Goal: Task Accomplishment & Management: Manage account settings

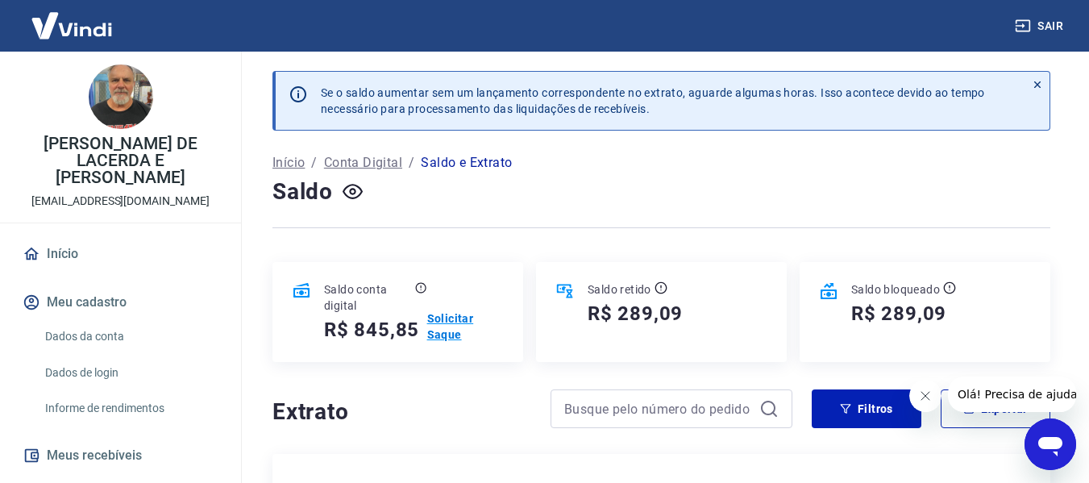
click at [437, 329] on p "Solicitar Saque" at bounding box center [465, 326] width 77 height 32
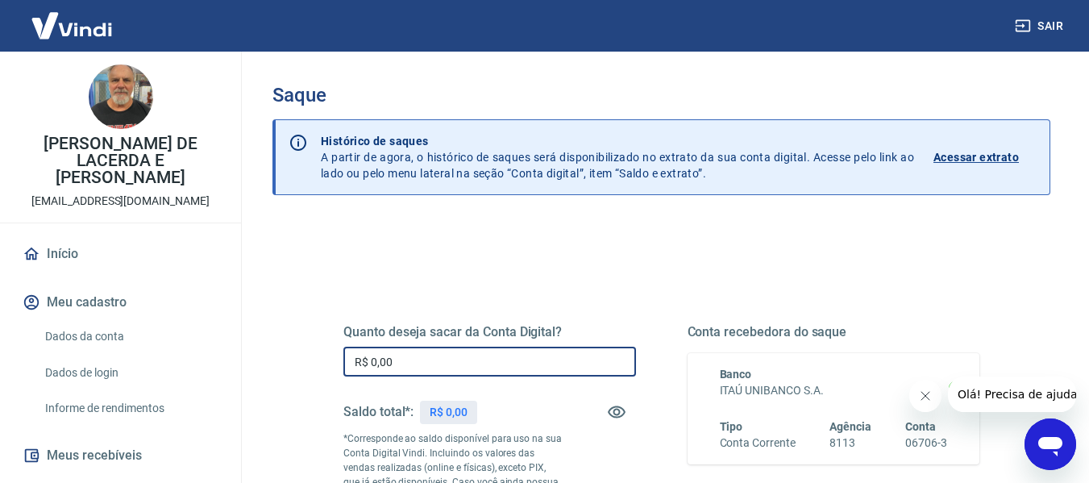
click at [544, 353] on input "R$ 0,00" at bounding box center [489, 362] width 293 height 30
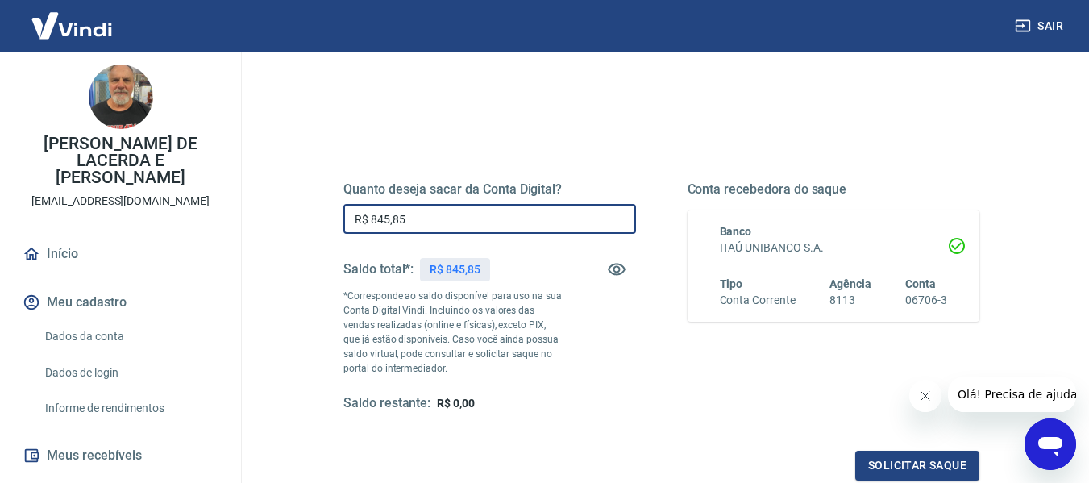
scroll to position [161, 0]
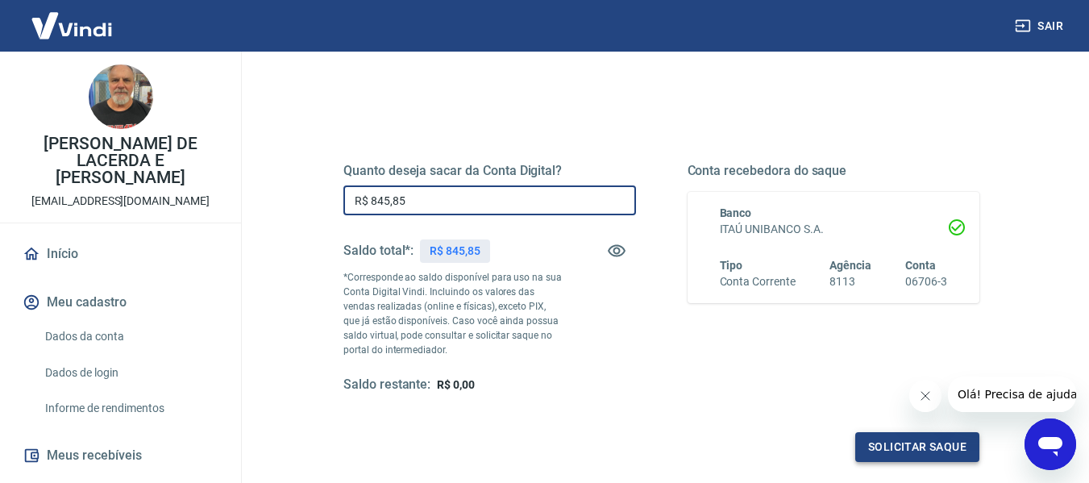
type input "R$ 845,85"
click at [881, 443] on button "Solicitar saque" at bounding box center [917, 447] width 124 height 30
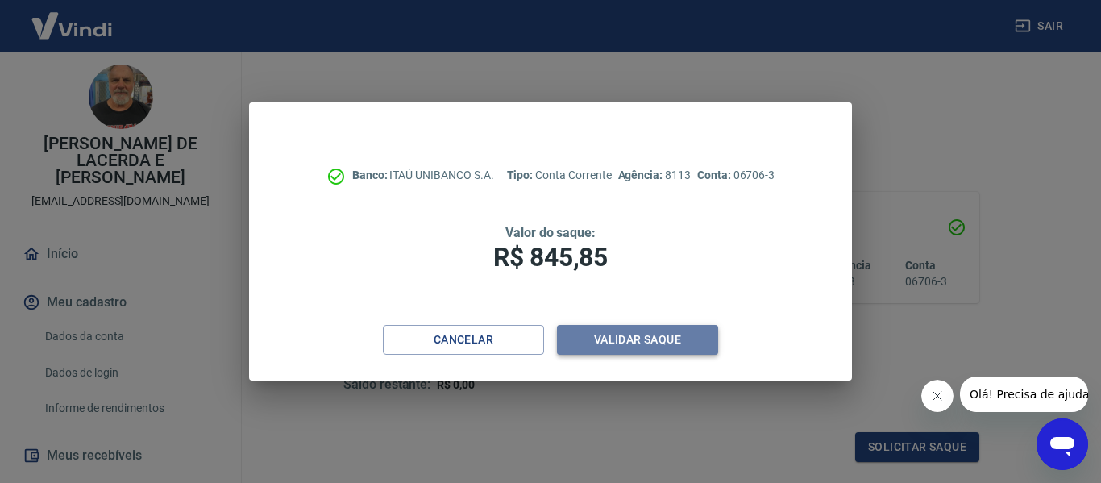
click at [663, 336] on button "Validar saque" at bounding box center [637, 340] width 161 height 30
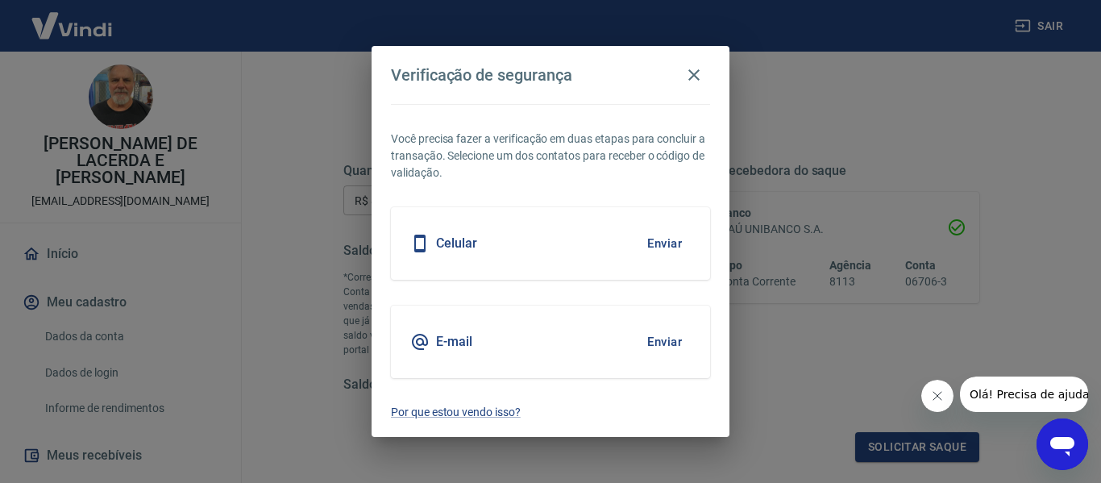
click at [656, 248] on button "Enviar" at bounding box center [665, 244] width 52 height 34
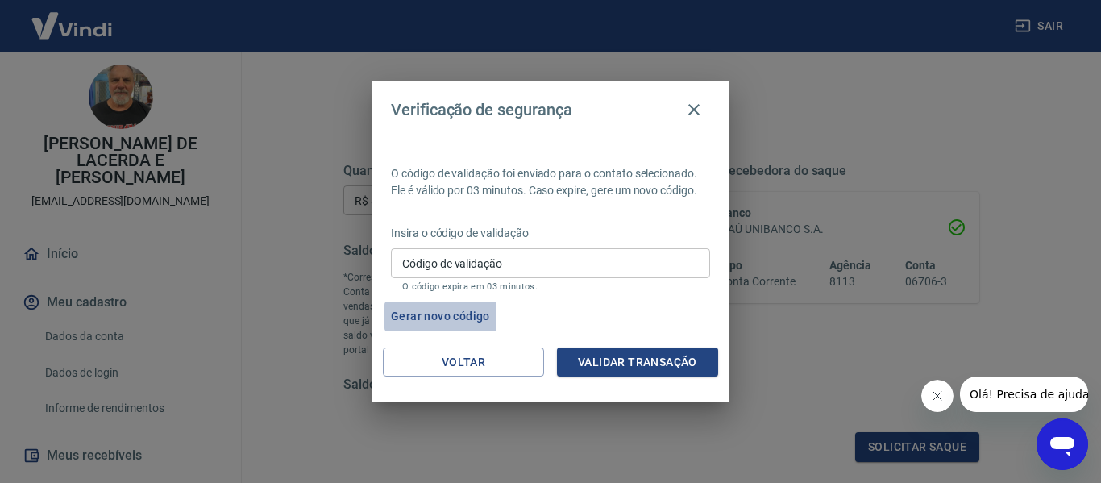
click at [440, 313] on button "Gerar novo código" at bounding box center [441, 317] width 112 height 30
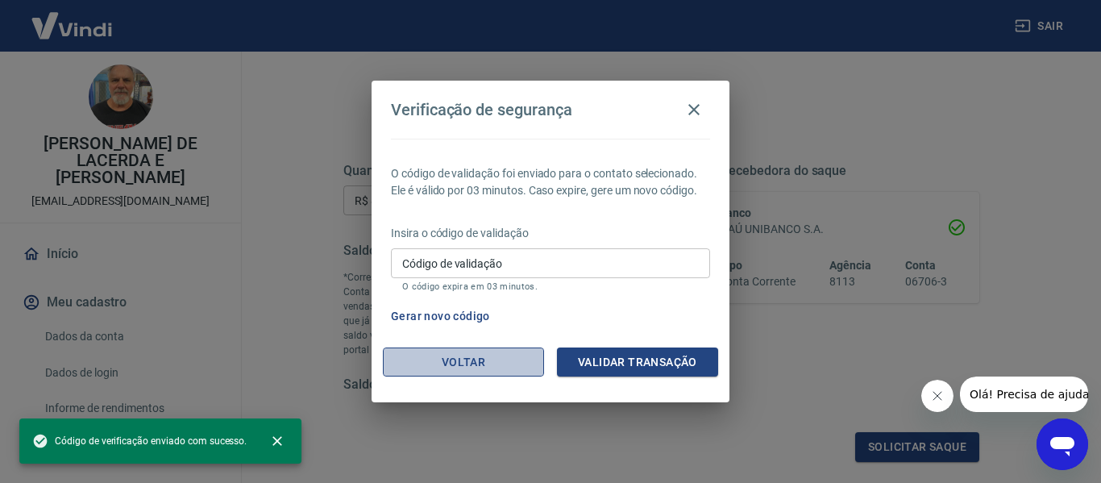
click at [482, 356] on button "Voltar" at bounding box center [463, 362] width 161 height 30
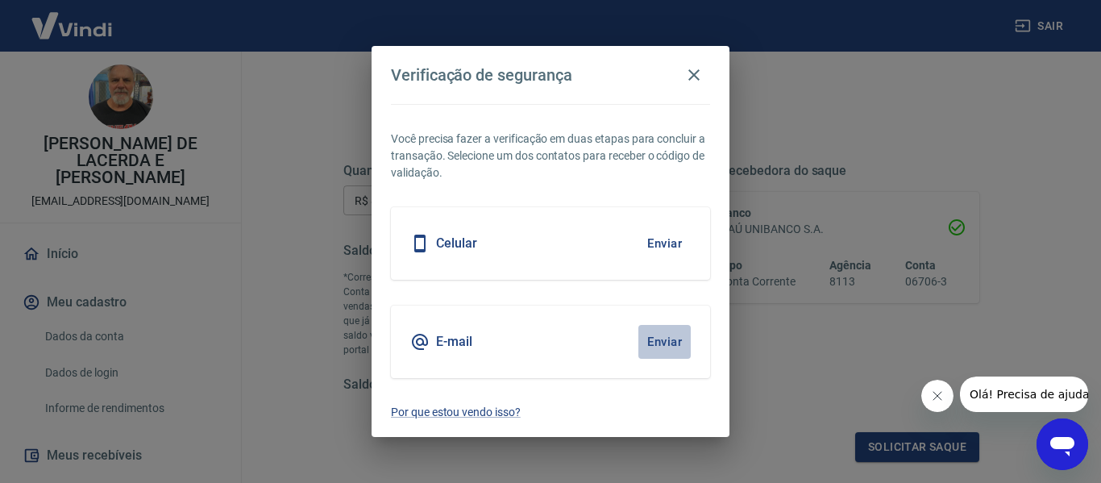
click at [656, 343] on button "Enviar" at bounding box center [665, 342] width 52 height 34
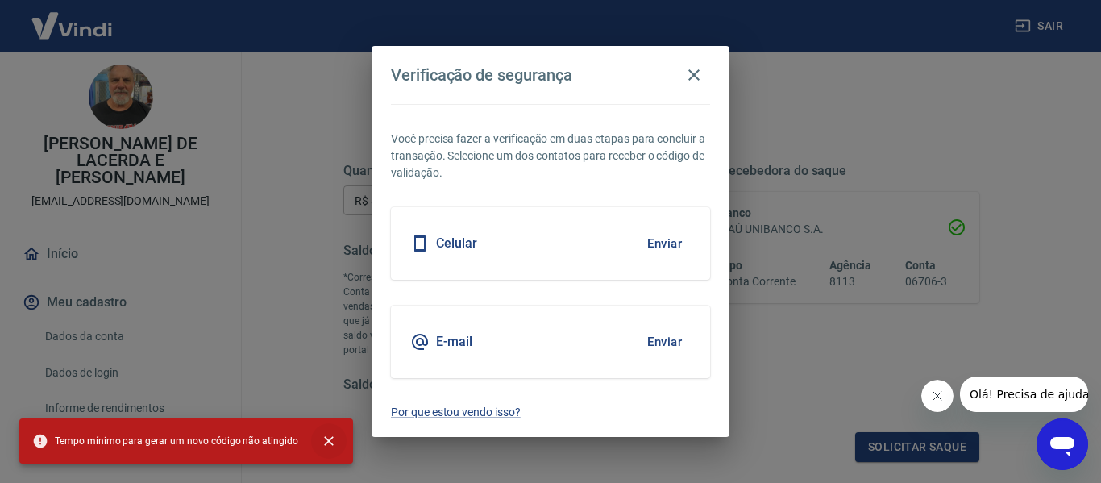
click at [321, 443] on icon "close" at bounding box center [329, 441] width 16 height 16
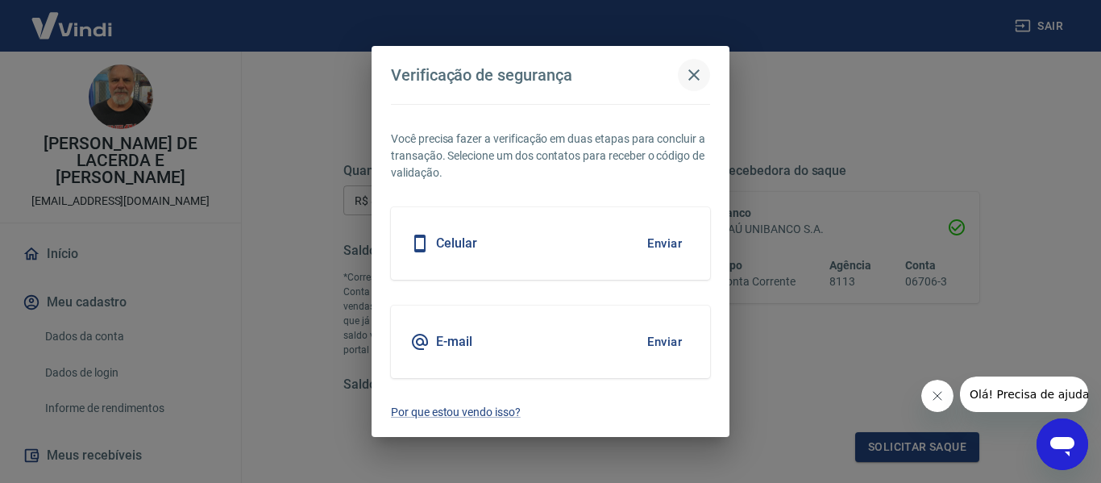
click at [706, 72] on button "button" at bounding box center [694, 75] width 32 height 32
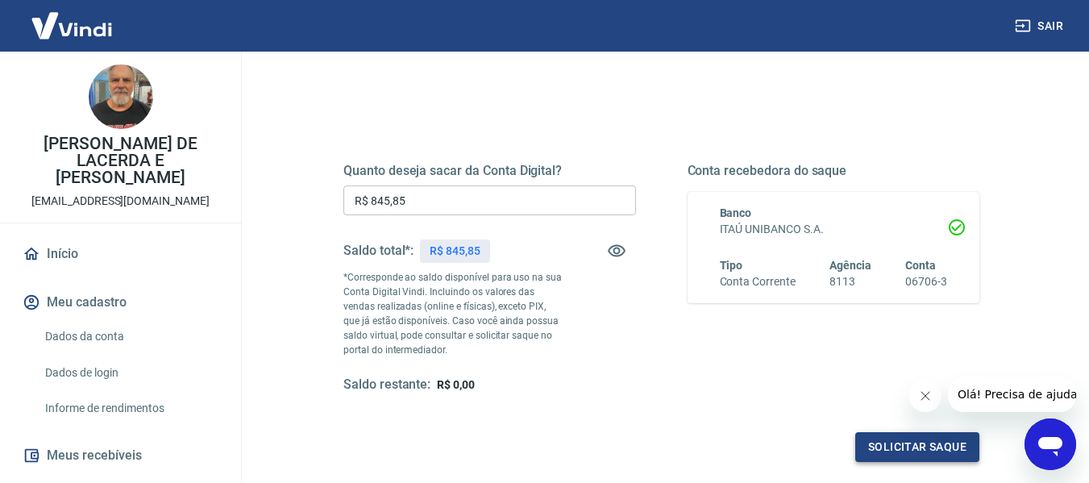
click at [884, 448] on button "Solicitar saque" at bounding box center [917, 447] width 124 height 30
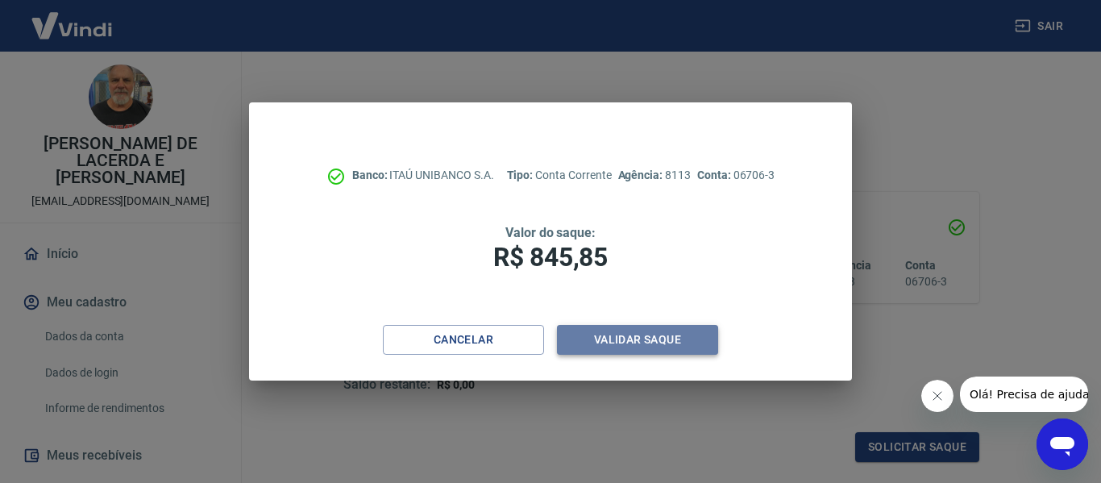
click at [610, 334] on button "Validar saque" at bounding box center [637, 340] width 161 height 30
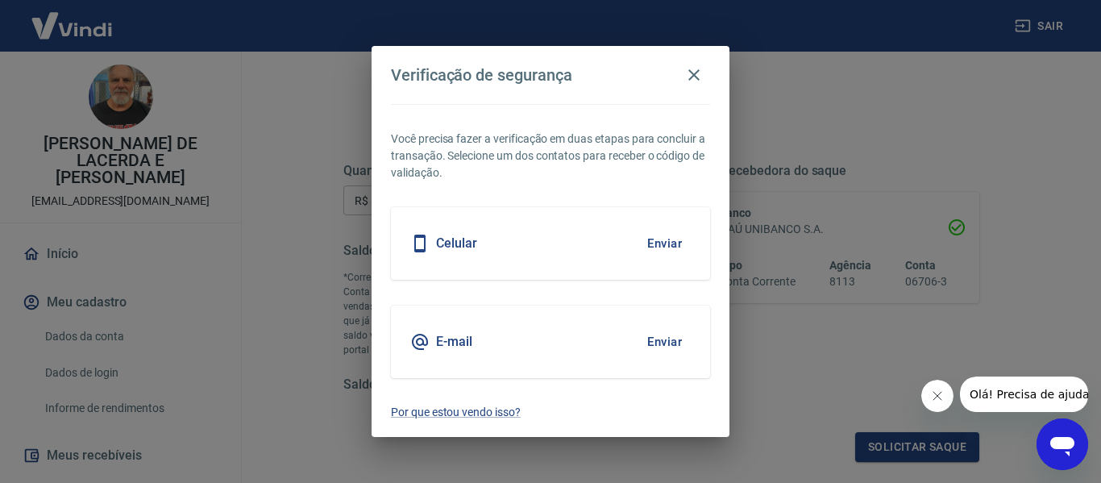
click at [657, 340] on button "Enviar" at bounding box center [665, 342] width 52 height 34
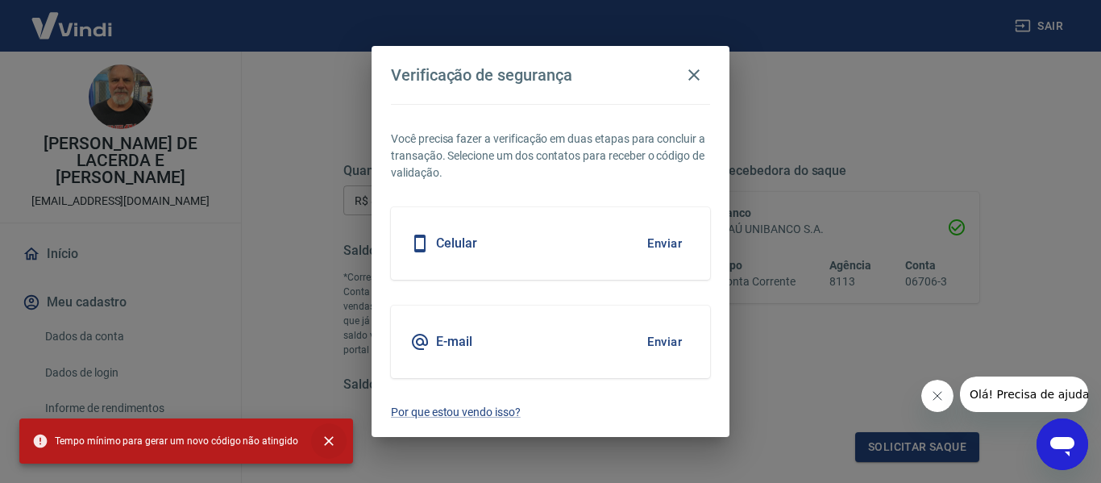
click at [327, 443] on icon "close" at bounding box center [329, 441] width 16 height 16
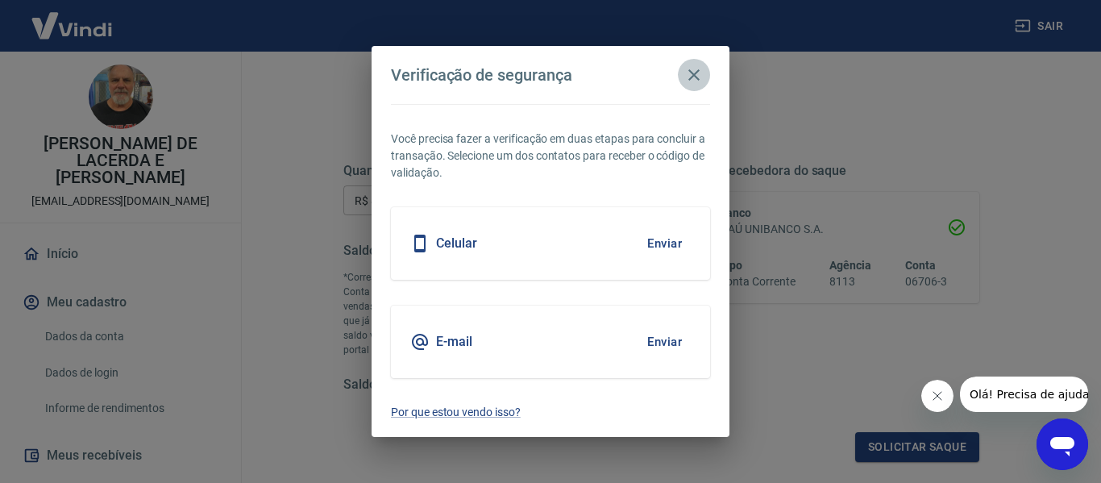
click at [699, 79] on icon "button" at bounding box center [694, 74] width 11 height 11
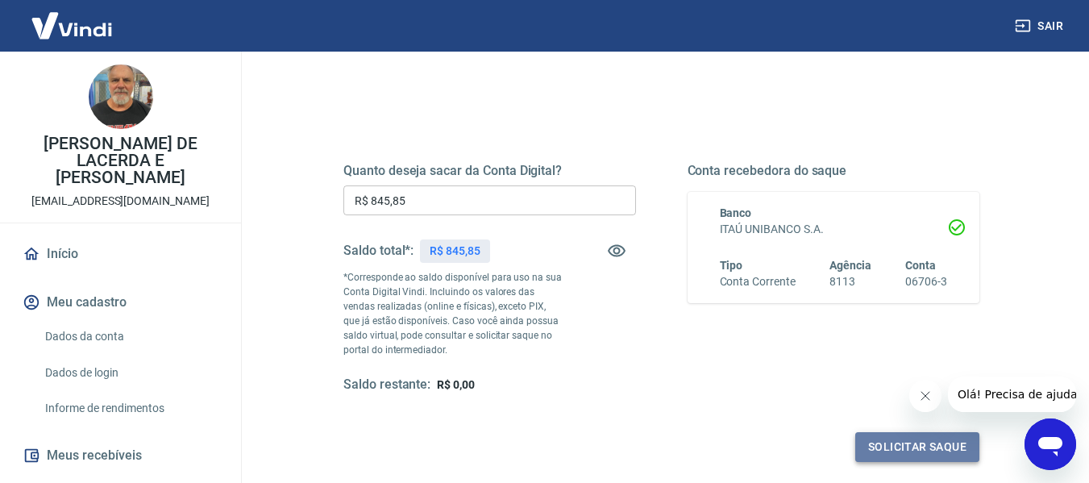
click at [895, 455] on button "Solicitar saque" at bounding box center [917, 447] width 124 height 30
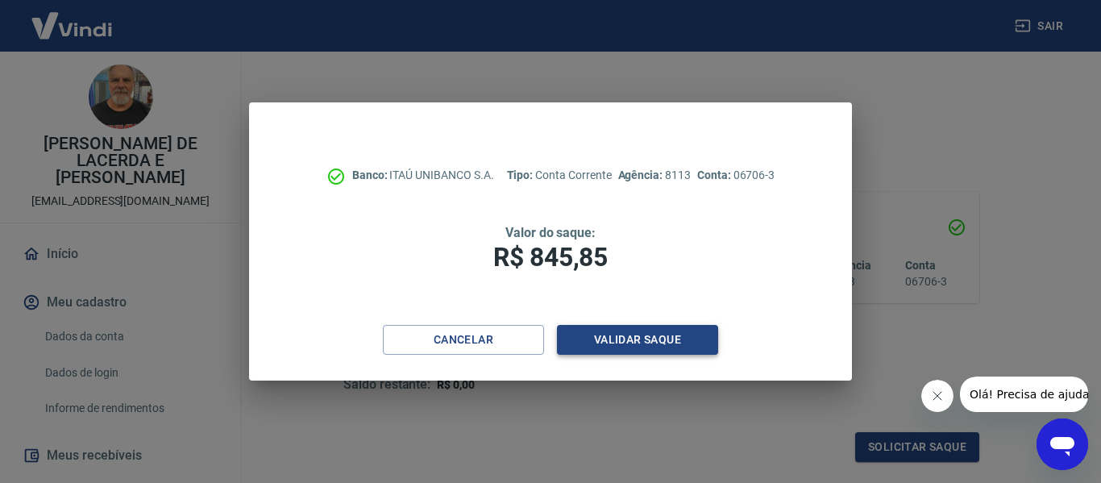
click at [592, 342] on button "Validar saque" at bounding box center [637, 340] width 161 height 30
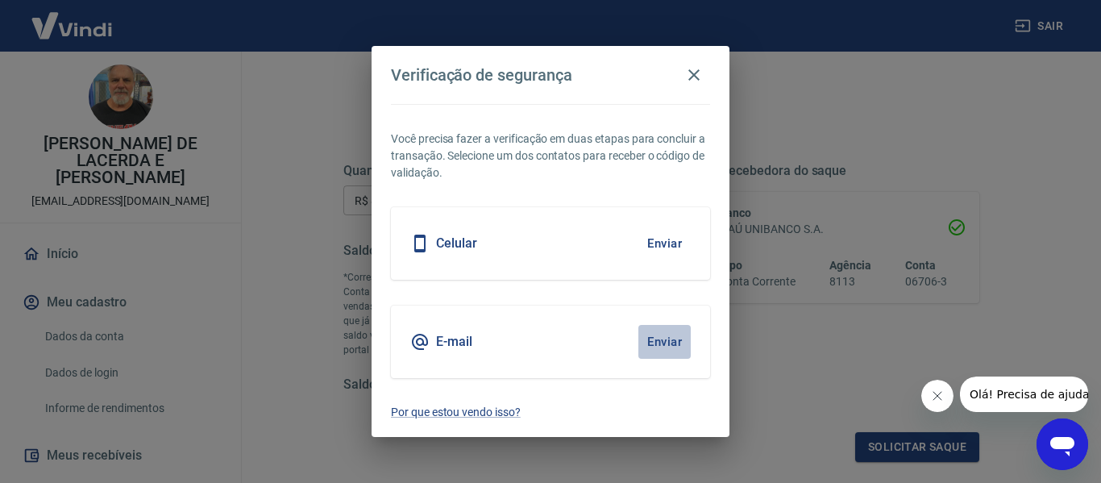
click at [675, 341] on button "Enviar" at bounding box center [665, 342] width 52 height 34
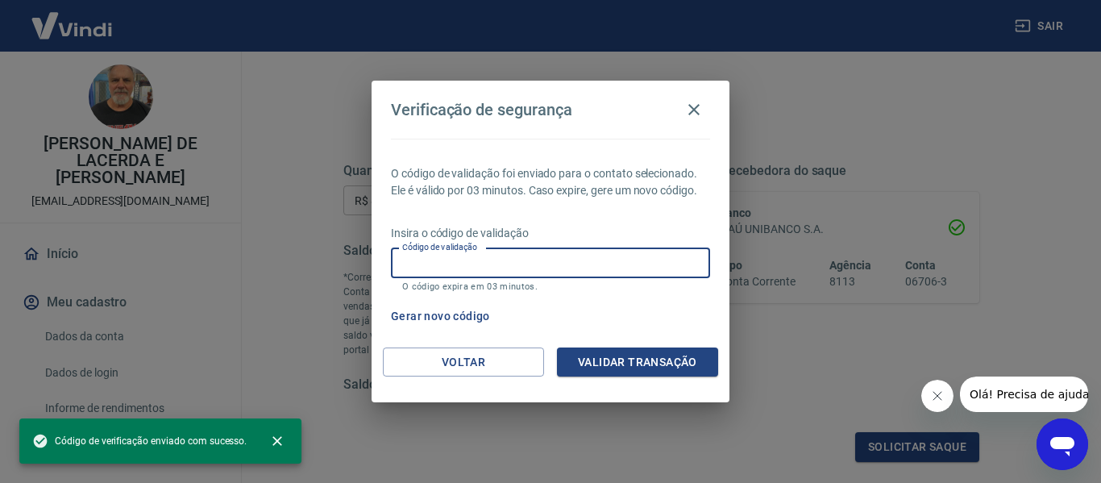
click at [495, 259] on input "Código de validação" at bounding box center [550, 263] width 319 height 30
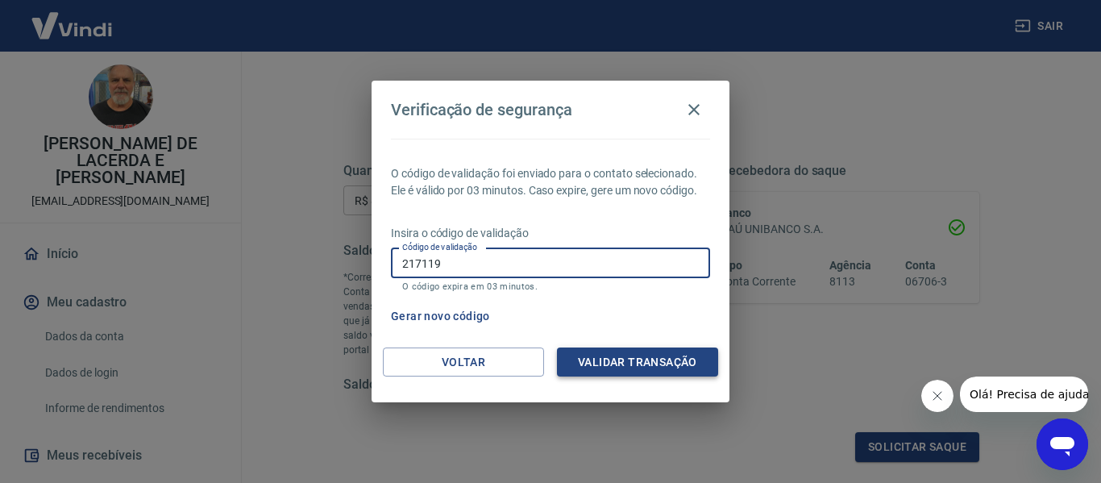
type input "217119"
click at [639, 362] on button "Validar transação" at bounding box center [637, 362] width 161 height 30
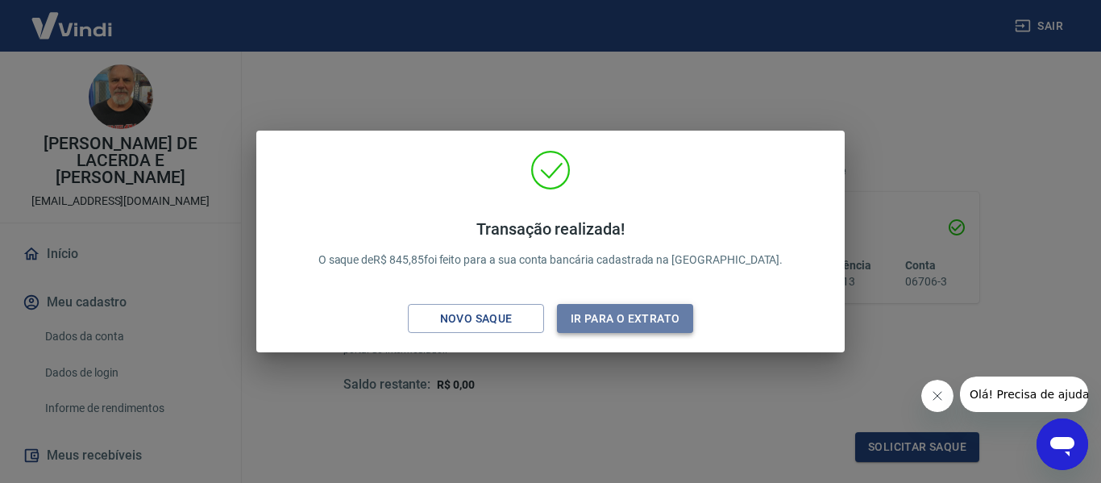
click at [616, 320] on button "Ir para o extrato" at bounding box center [625, 319] width 136 height 30
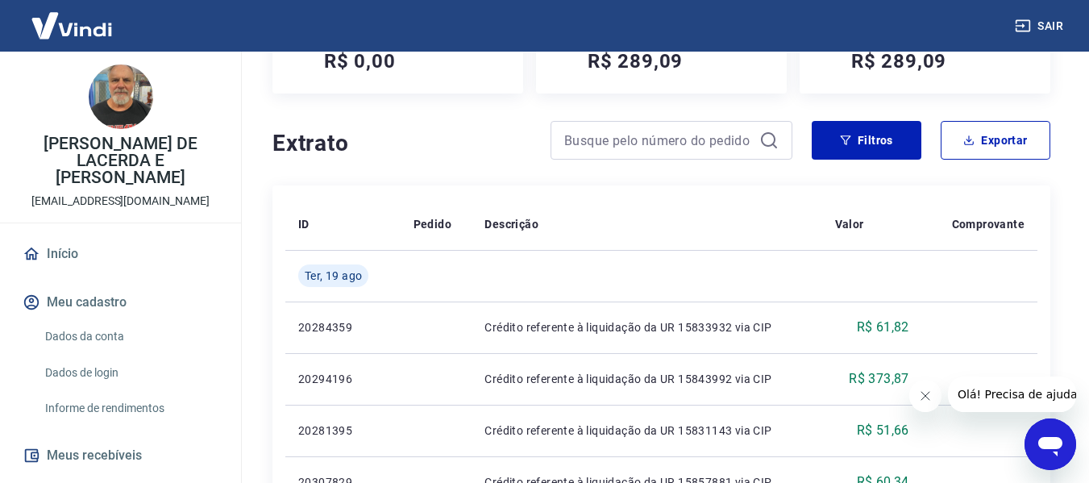
scroll to position [306, 0]
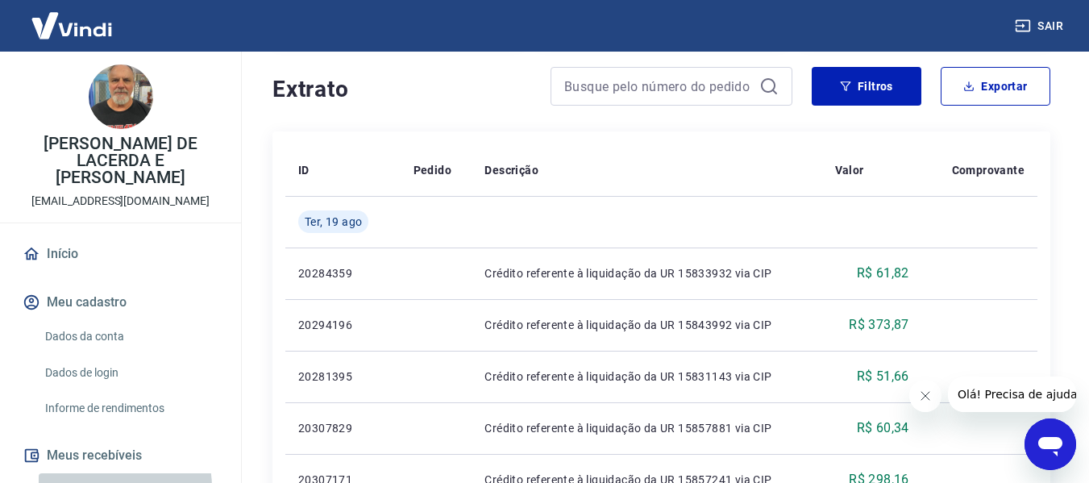
click at [111, 473] on link "Relatório de Recebíveis" at bounding box center [130, 489] width 183 height 33
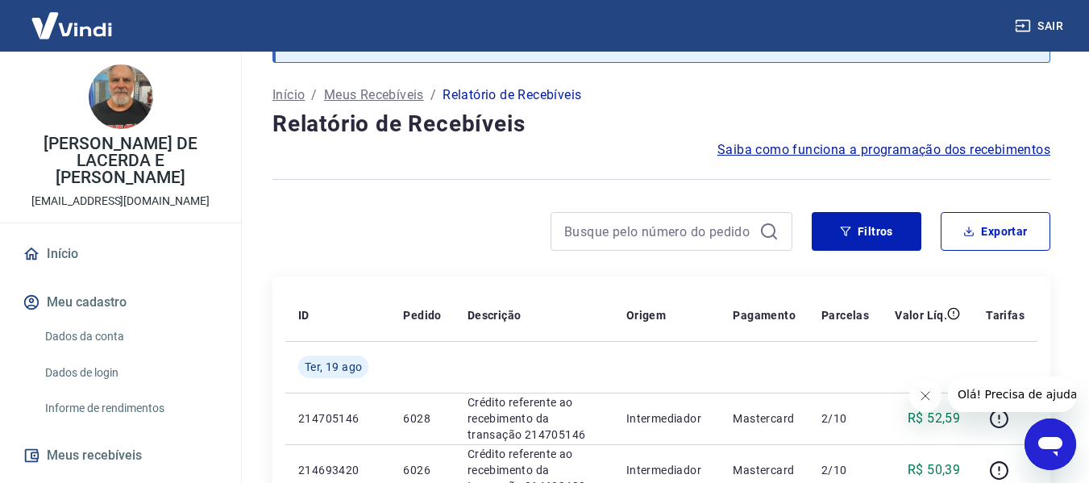
scroll to position [306, 0]
